Goal: Check status: Check status

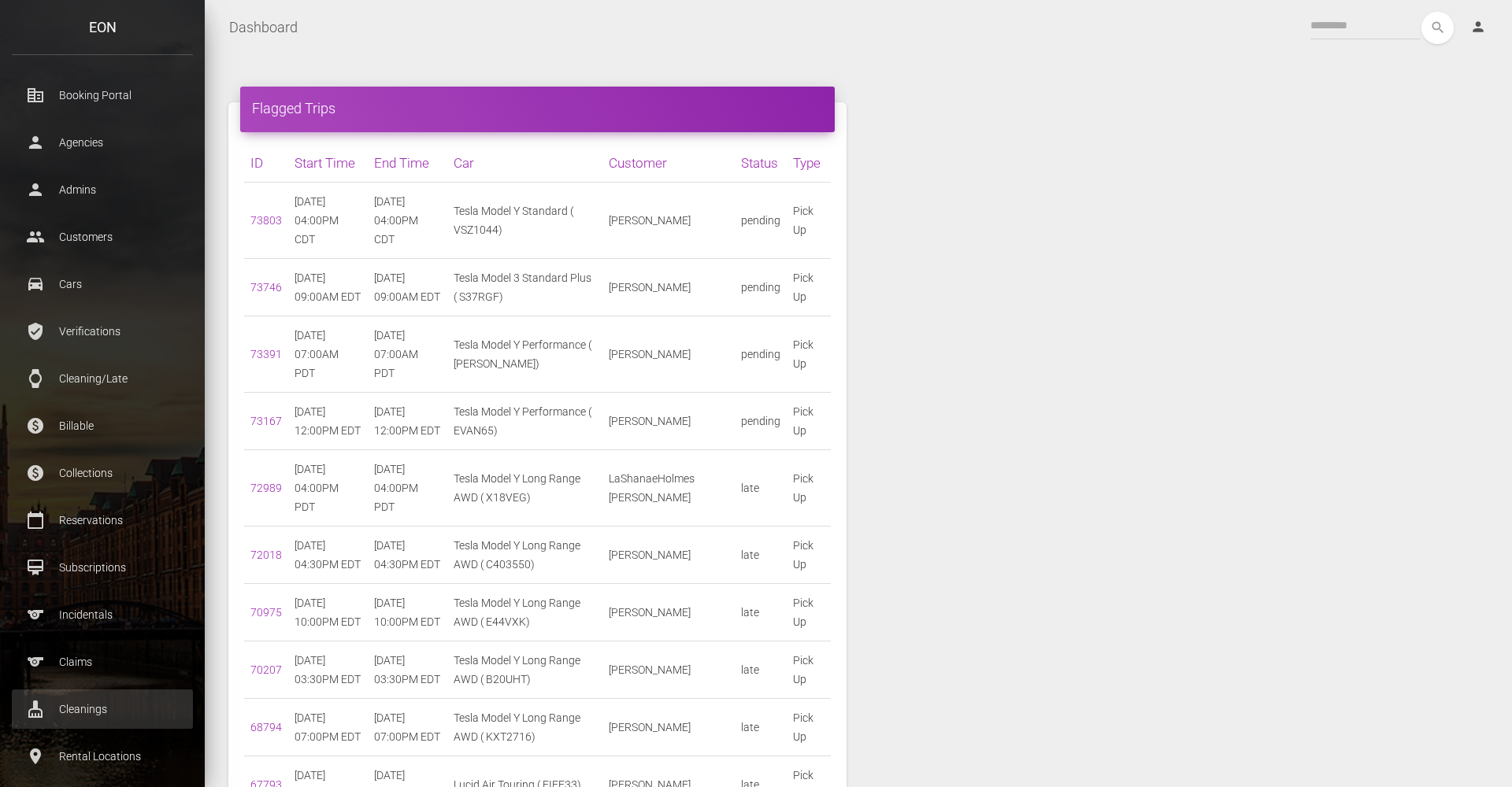
scroll to position [142, 0]
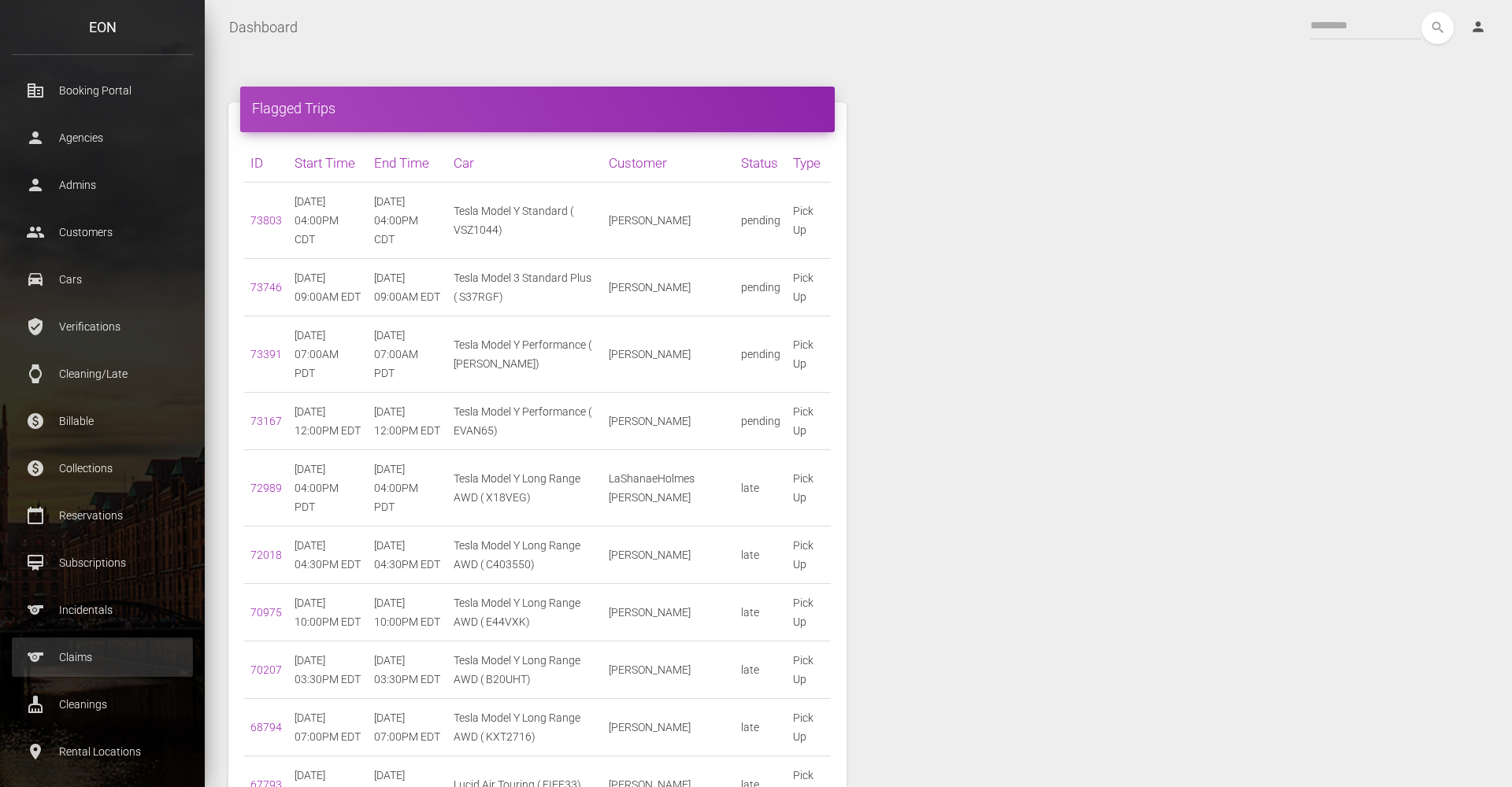
click at [98, 660] on p "Claims" at bounding box center [102, 657] width 157 height 23
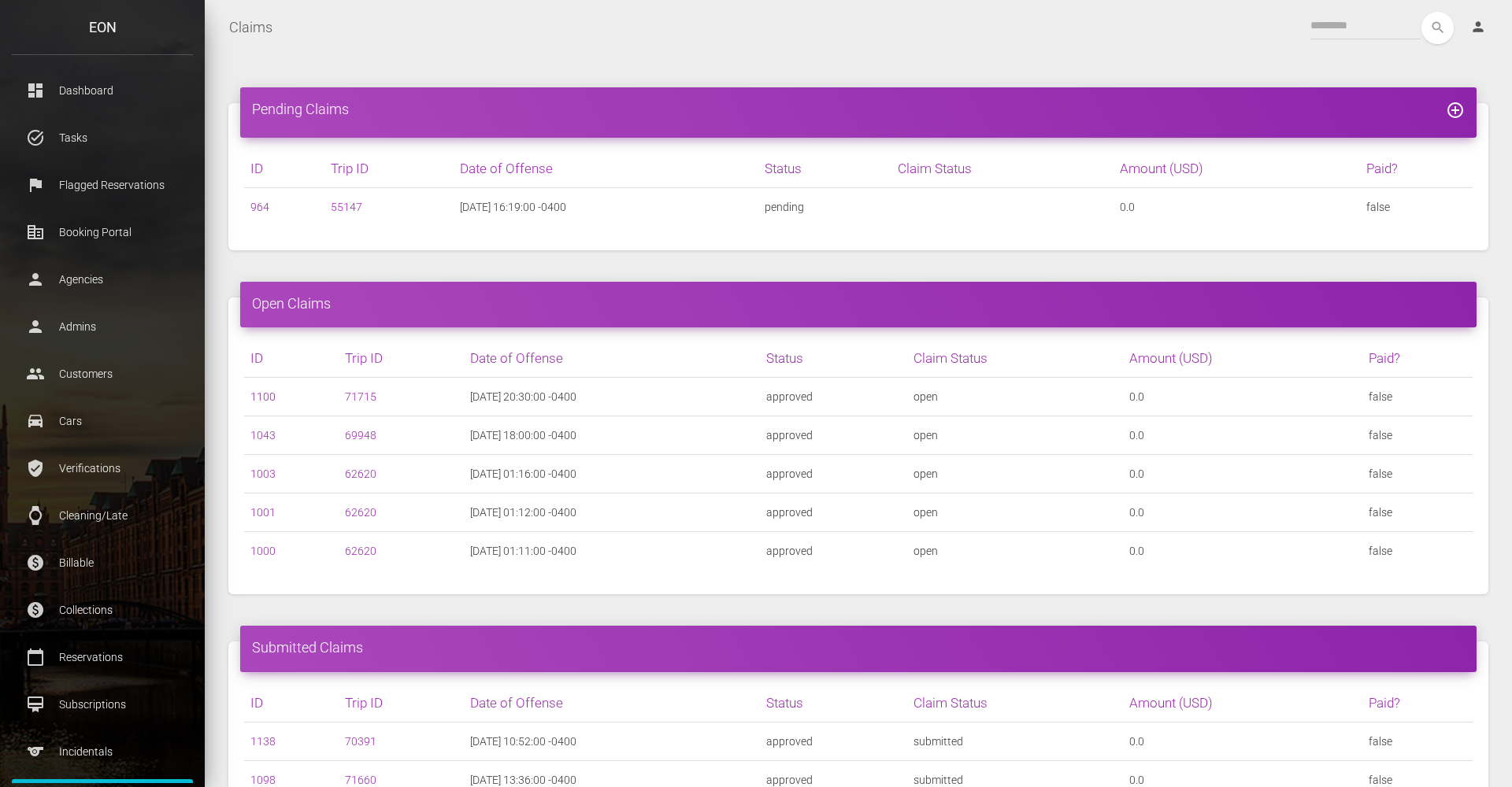
click at [265, 398] on link "1100" at bounding box center [263, 397] width 25 height 13
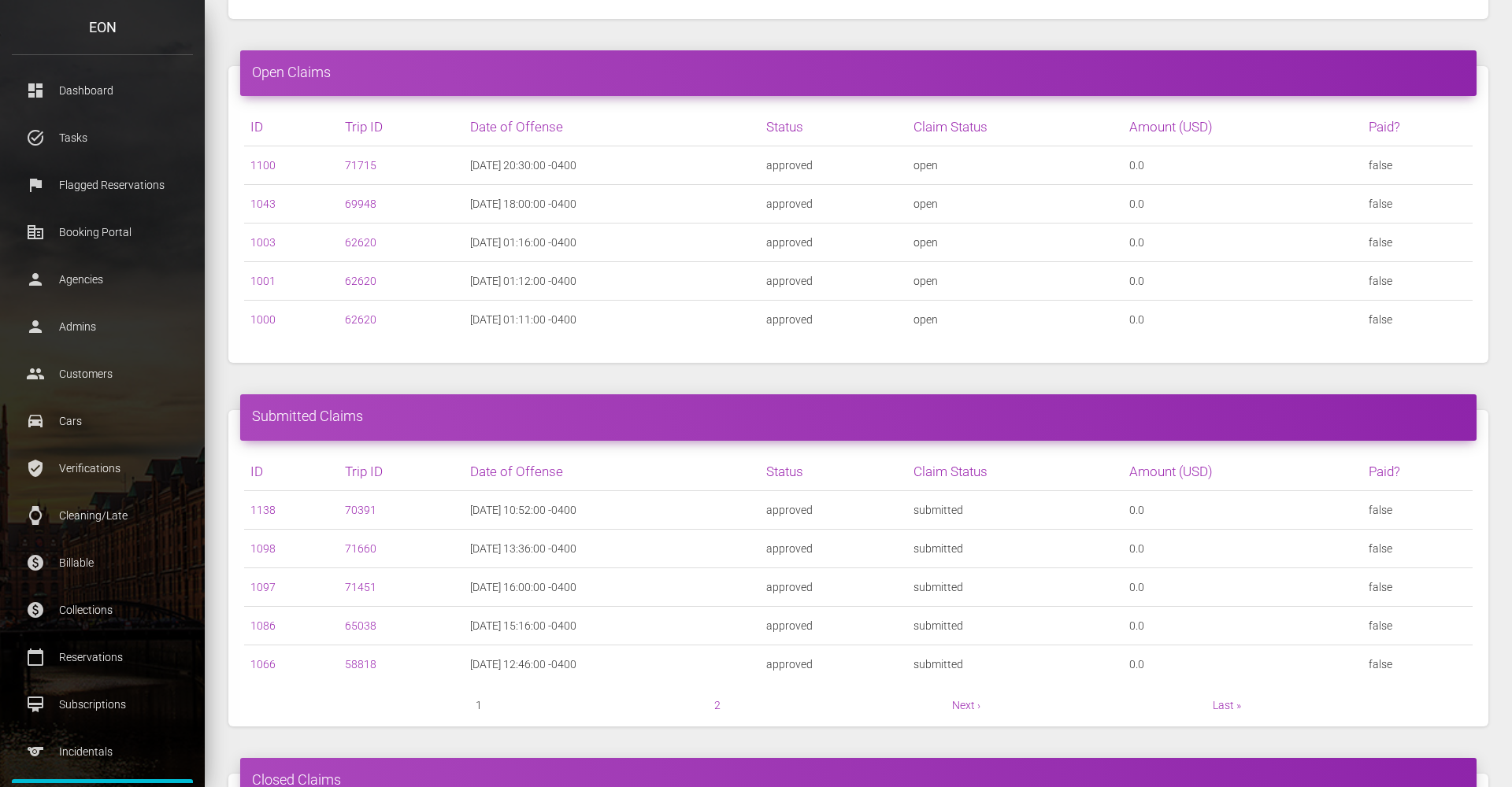
scroll to position [324, 0]
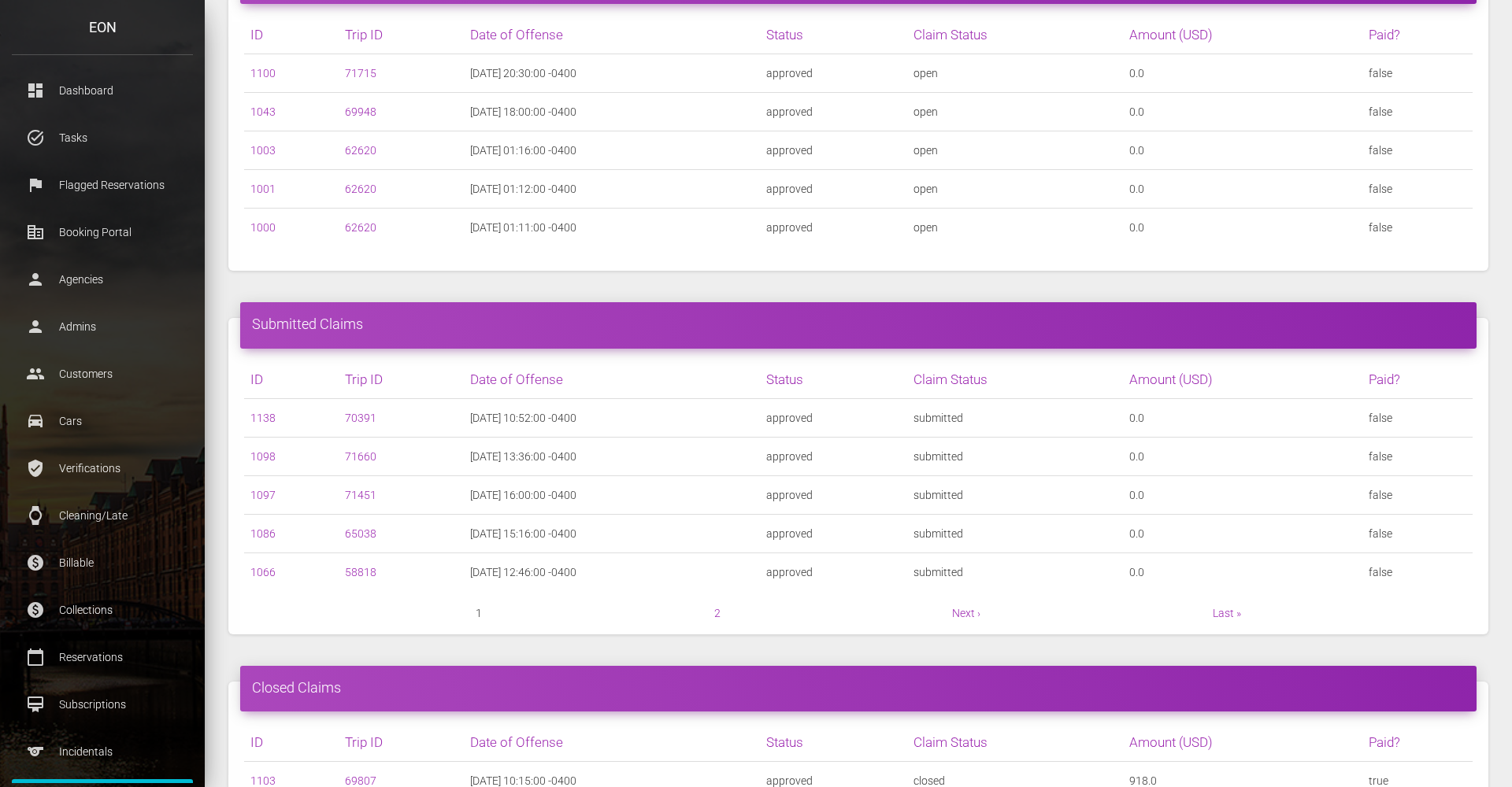
click at [722, 615] on nav "1 2 Next › Last »" at bounding box center [858, 613] width 1229 height 19
click at [717, 613] on link "2" at bounding box center [717, 613] width 6 height 13
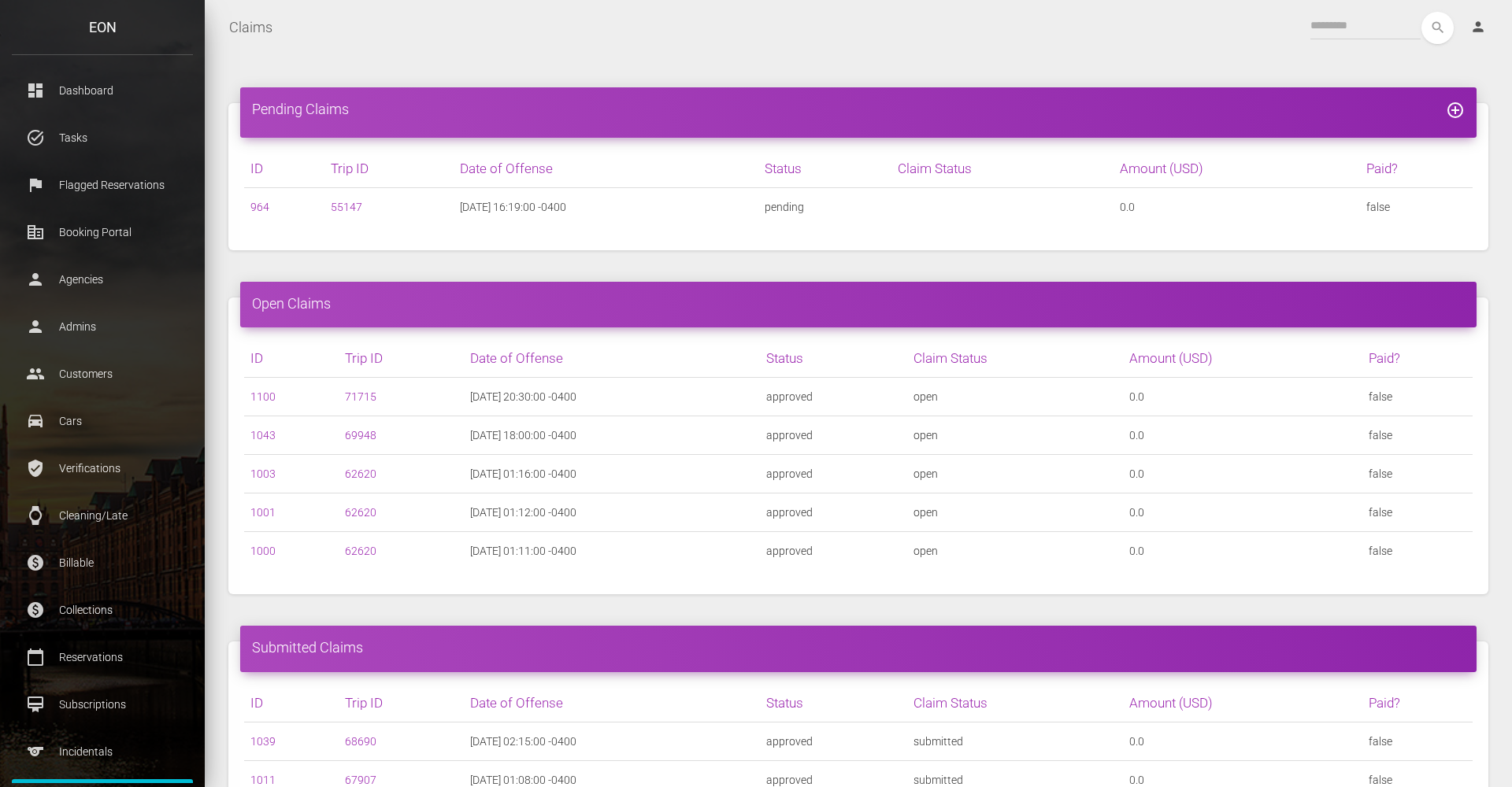
scroll to position [175, 0]
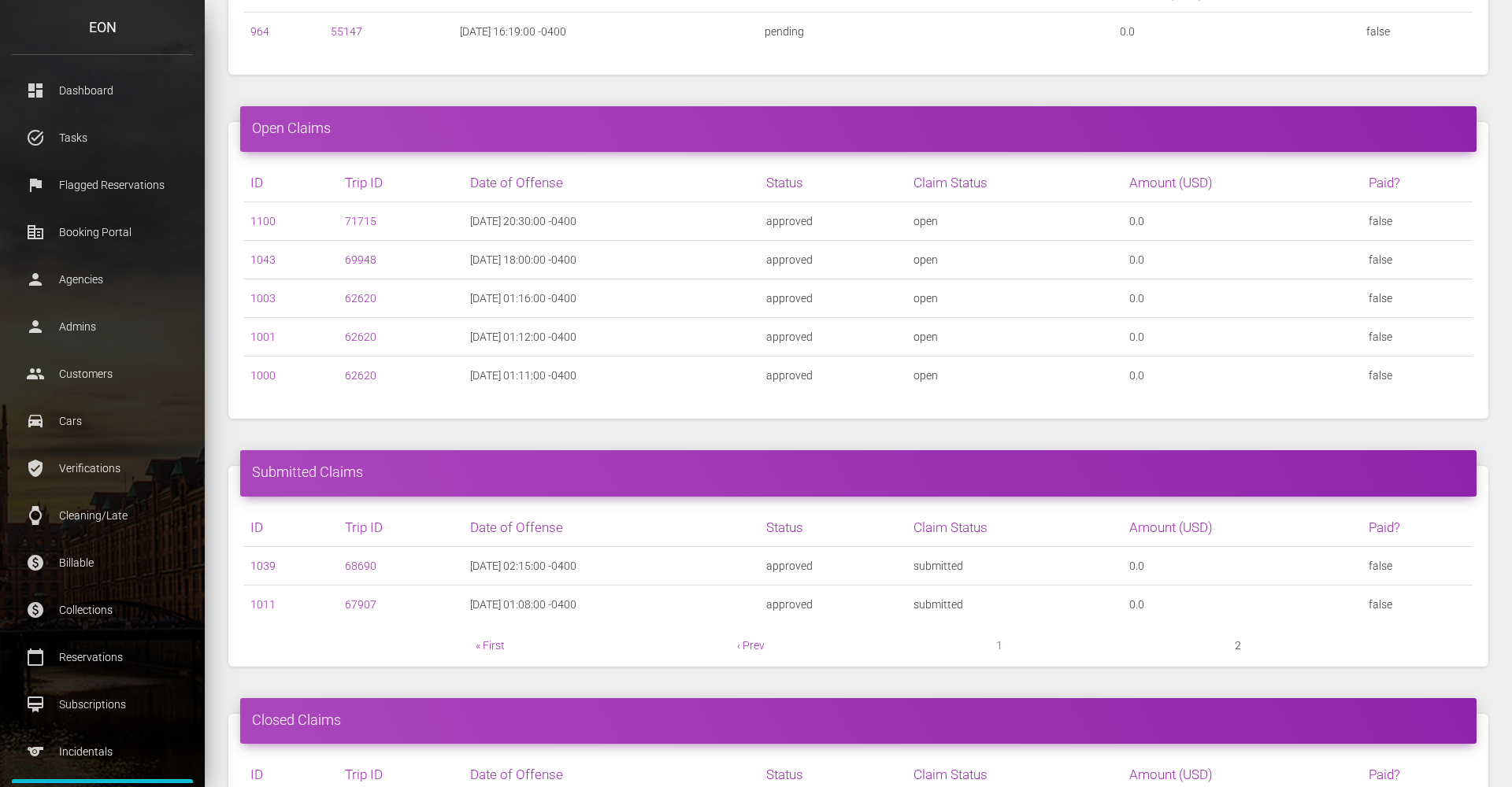
click at [255, 566] on link "1039" at bounding box center [263, 566] width 25 height 13
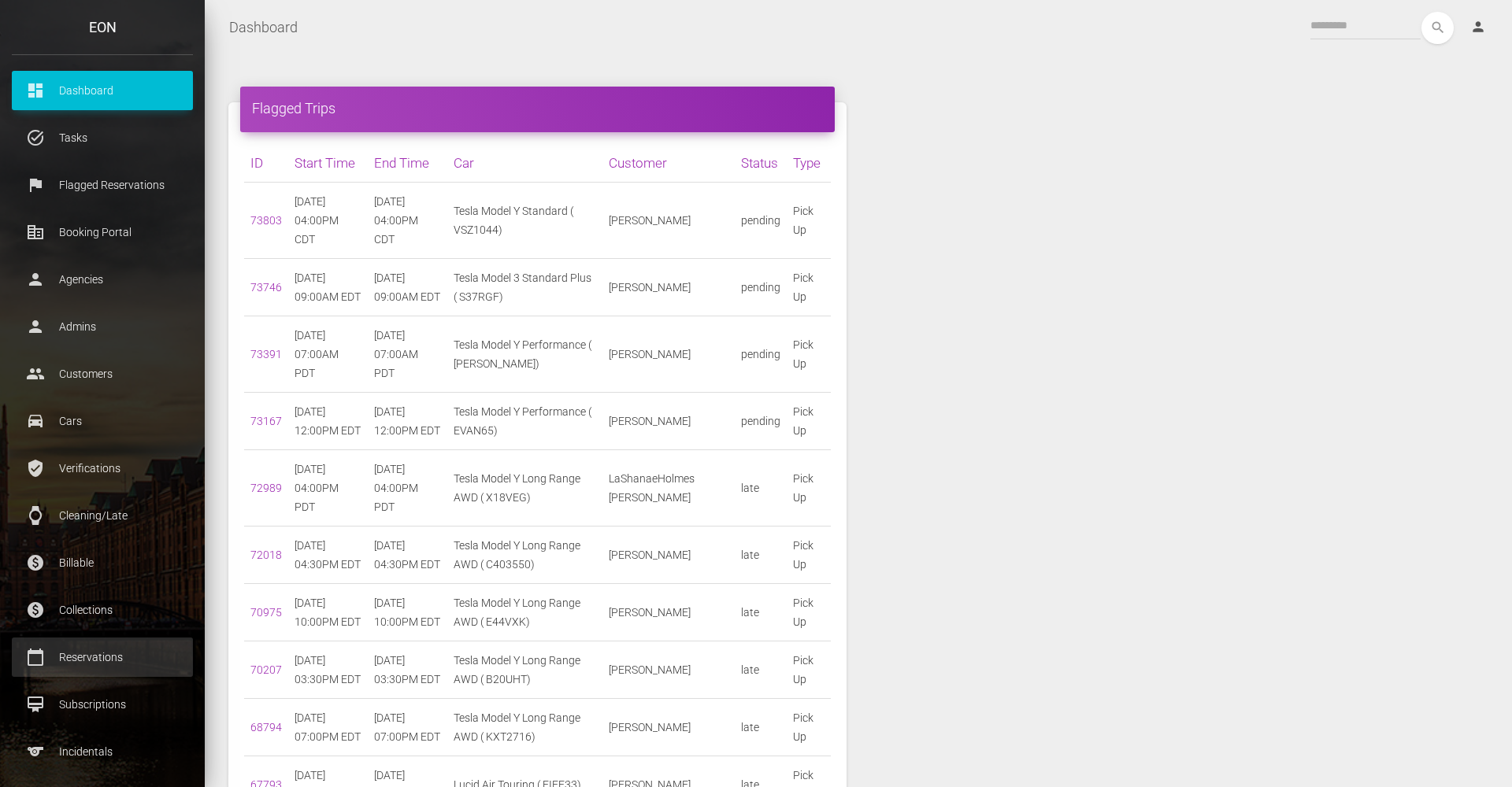
click at [109, 665] on p "Reservations" at bounding box center [102, 657] width 157 height 23
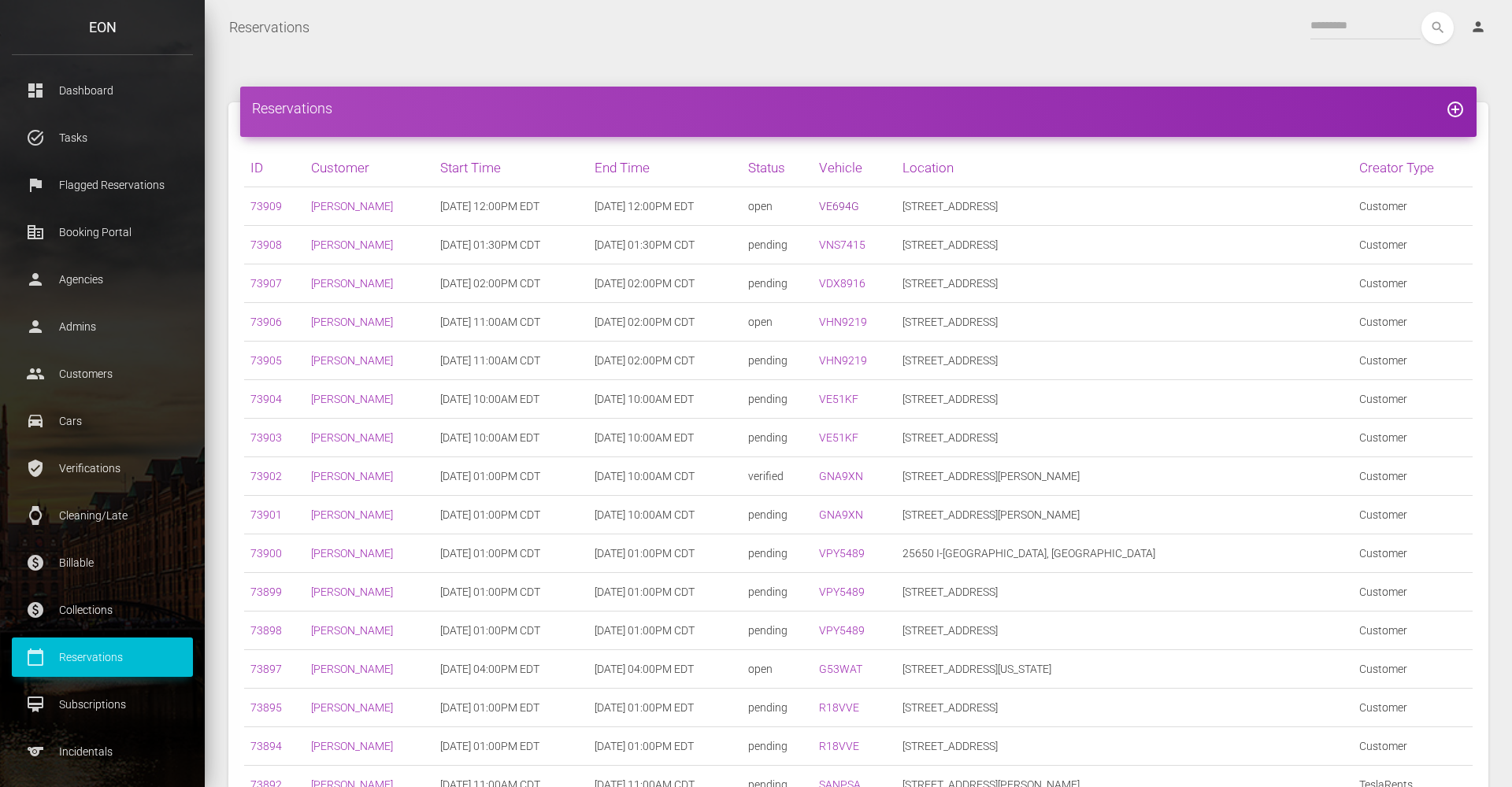
click at [859, 206] on link "VE694G" at bounding box center [838, 206] width 40 height 13
click at [268, 206] on link "73909" at bounding box center [265, 206] width 31 height 13
click at [613, 78] on div "Reservations add_circle_outline ID Customer Start Time End Time Status Vehicle …" at bounding box center [858, 648] width 1307 height 1186
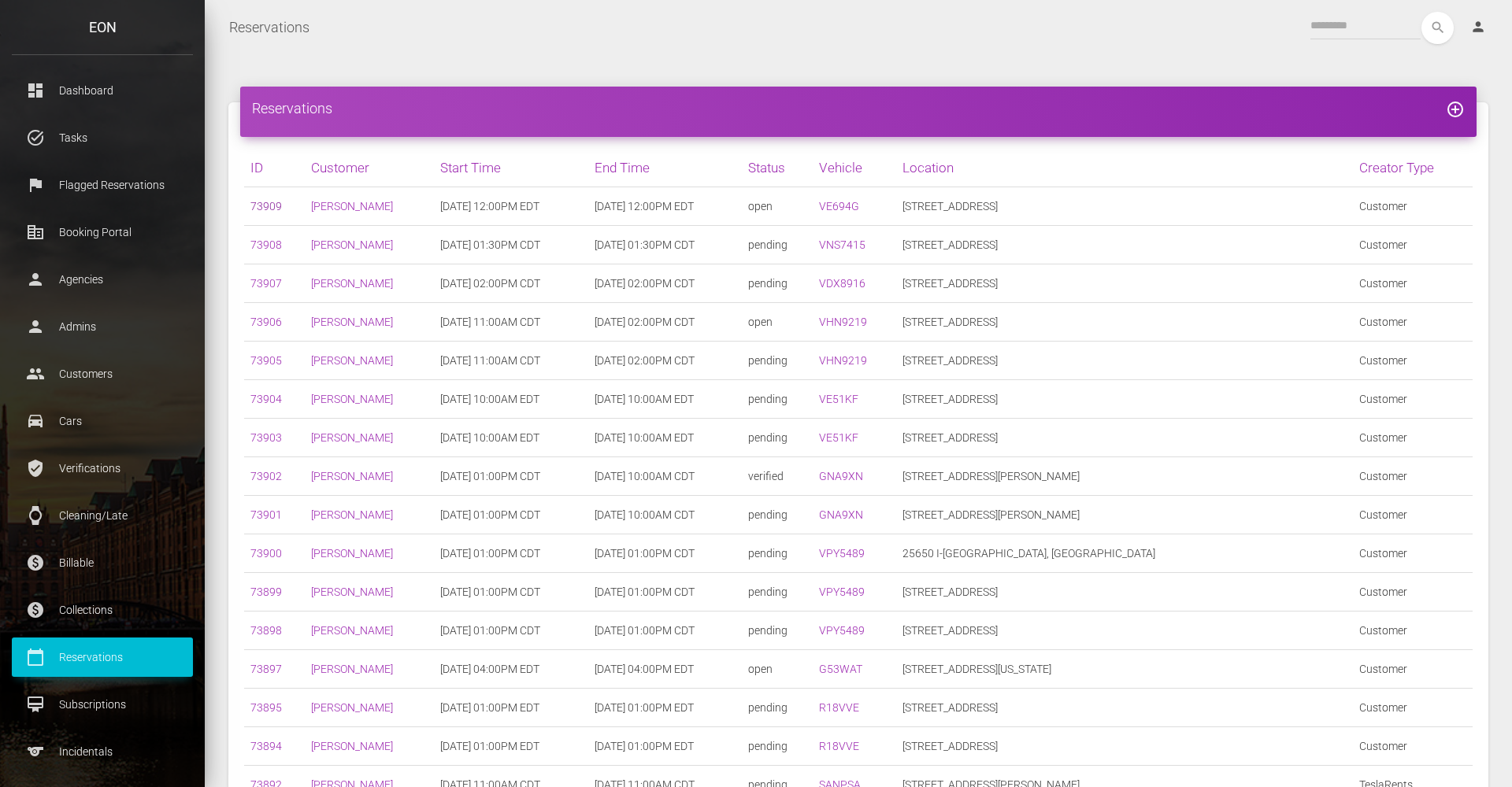
click at [277, 206] on link "73909" at bounding box center [265, 206] width 31 height 13
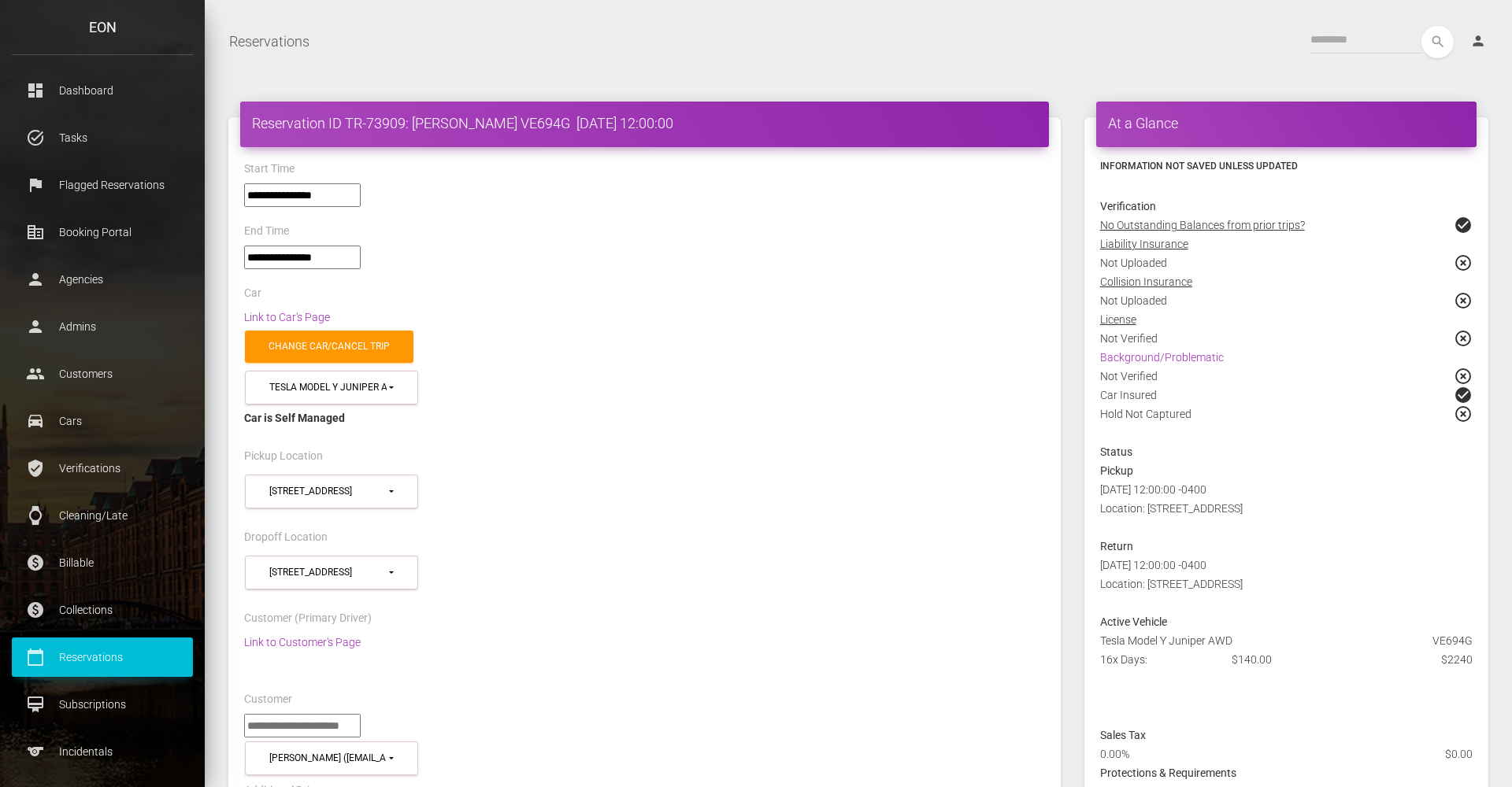
select select "*****"
click at [1161, 103] on div "At a Glance" at bounding box center [1285, 124] width 380 height 46
